Goal: Navigation & Orientation: Find specific page/section

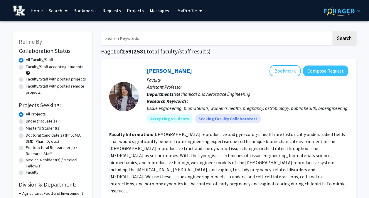
click at [150, 10] on link "Messages" at bounding box center [159, 10] width 25 height 21
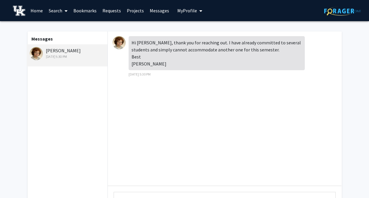
click at [109, 11] on link "Requests" at bounding box center [112, 10] width 24 height 21
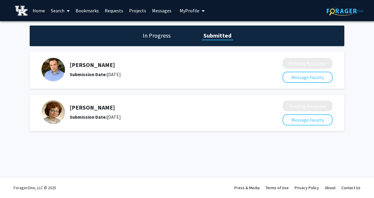
click at [152, 11] on link "Messages" at bounding box center [161, 10] width 25 height 21
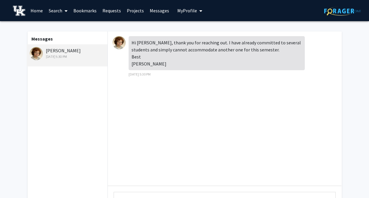
click at [31, 14] on link "Home" at bounding box center [37, 10] width 18 height 21
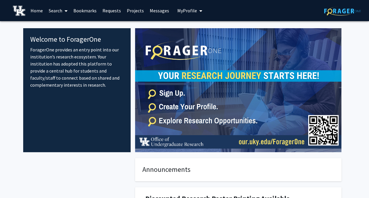
click at [184, 7] on button "My Profile" at bounding box center [190, 10] width 28 height 21
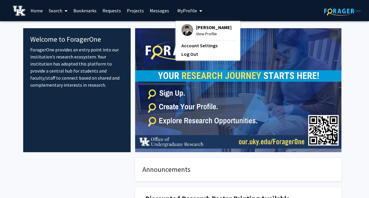
click at [196, 29] on span "[PERSON_NAME]" at bounding box center [214, 27] width 36 height 6
